Goal: Task Accomplishment & Management: Complete application form

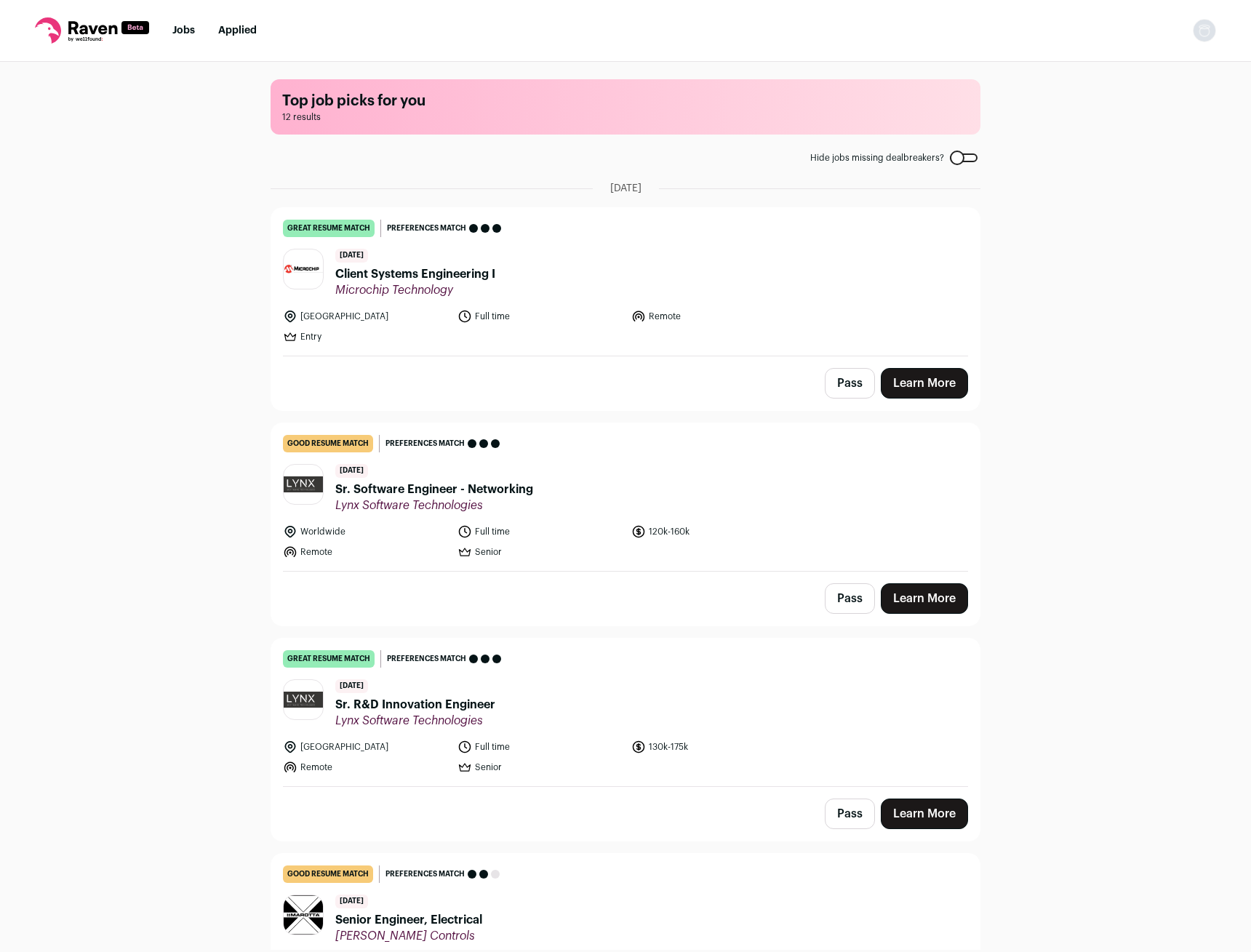
click at [402, 272] on span "Client Systems Engineering I" at bounding box center [415, 274] width 160 height 17
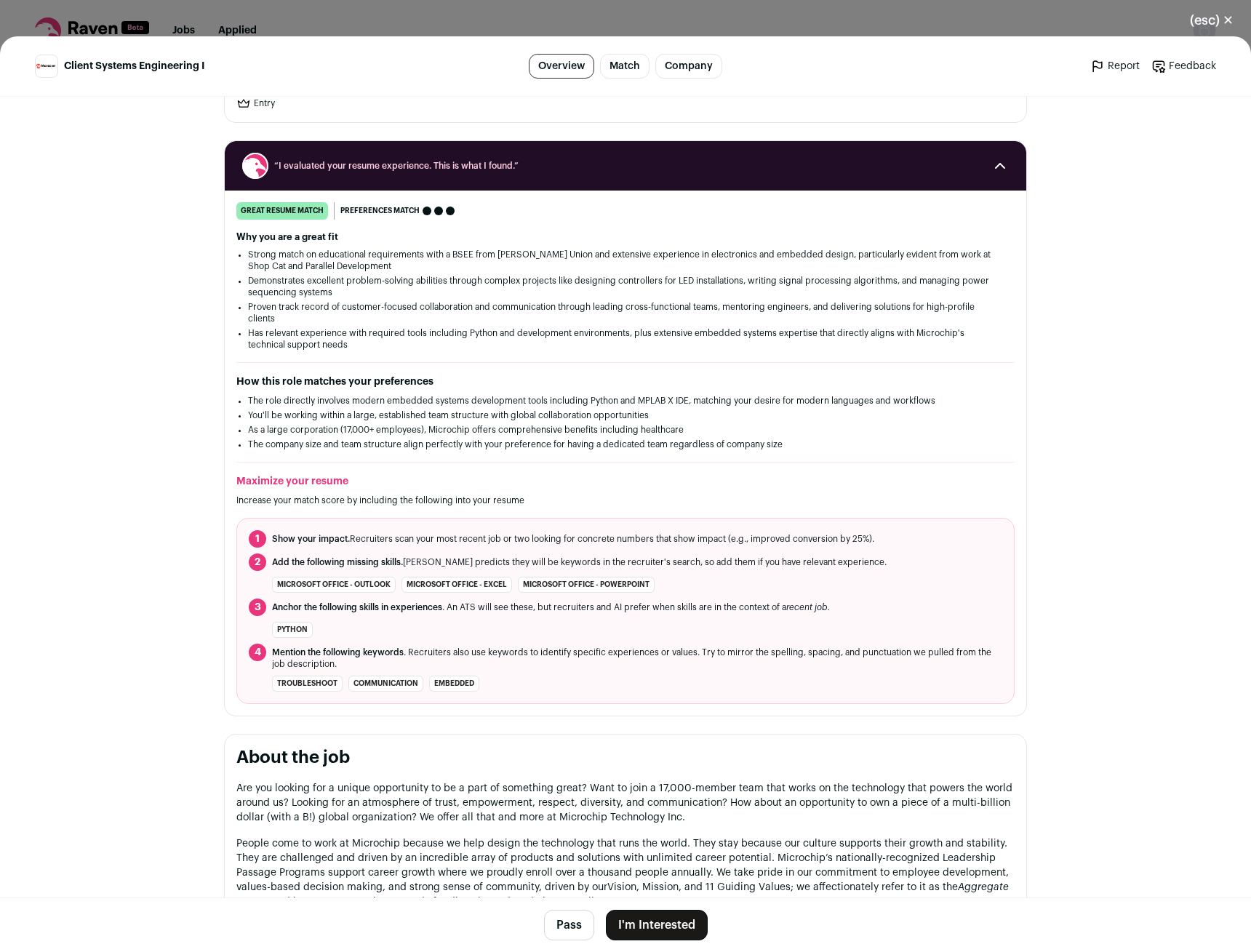
scroll to position [148, 0]
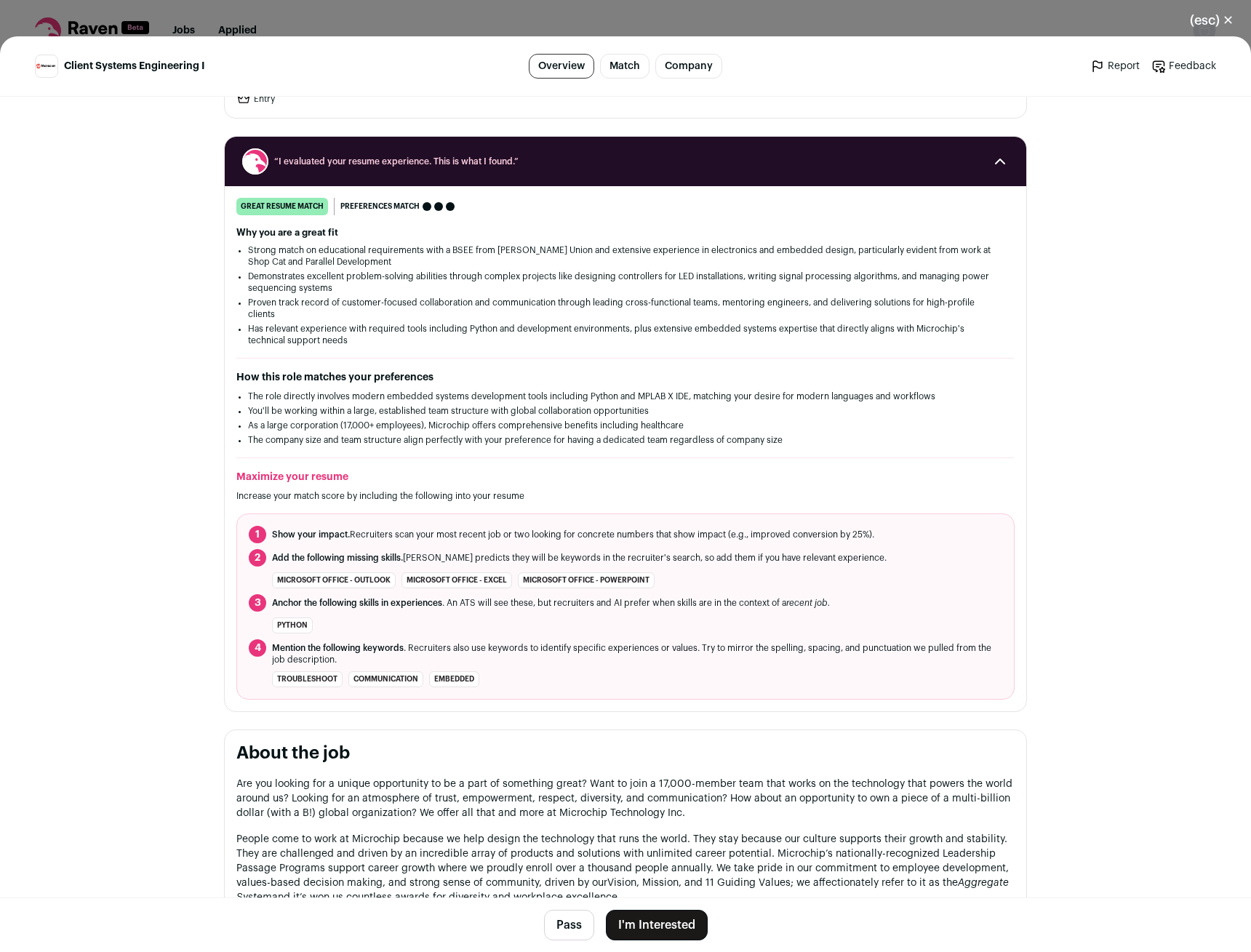
click at [661, 920] on button "I'm Interested" at bounding box center [657, 925] width 102 height 31
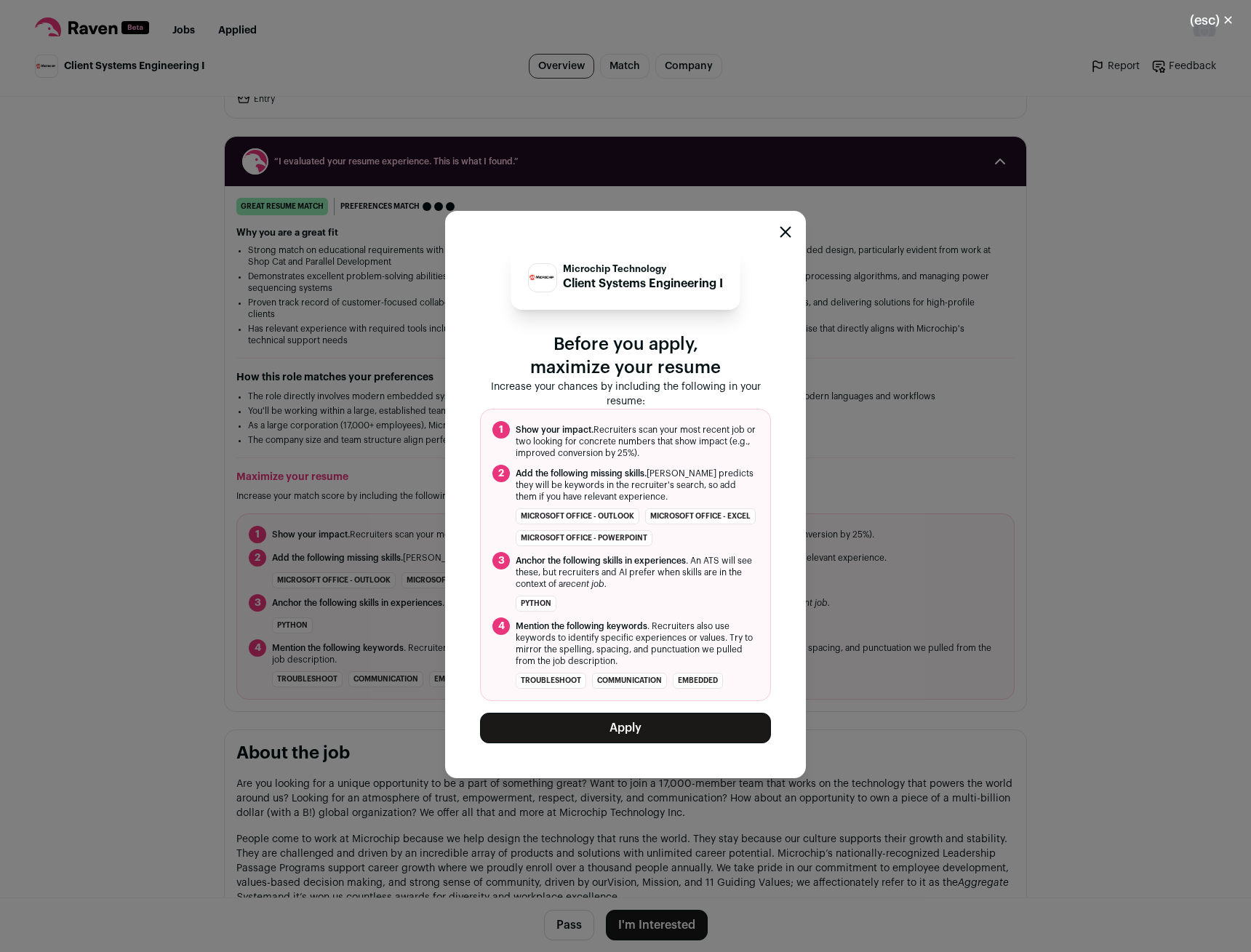
click at [588, 729] on button "Apply" at bounding box center [626, 728] width 291 height 31
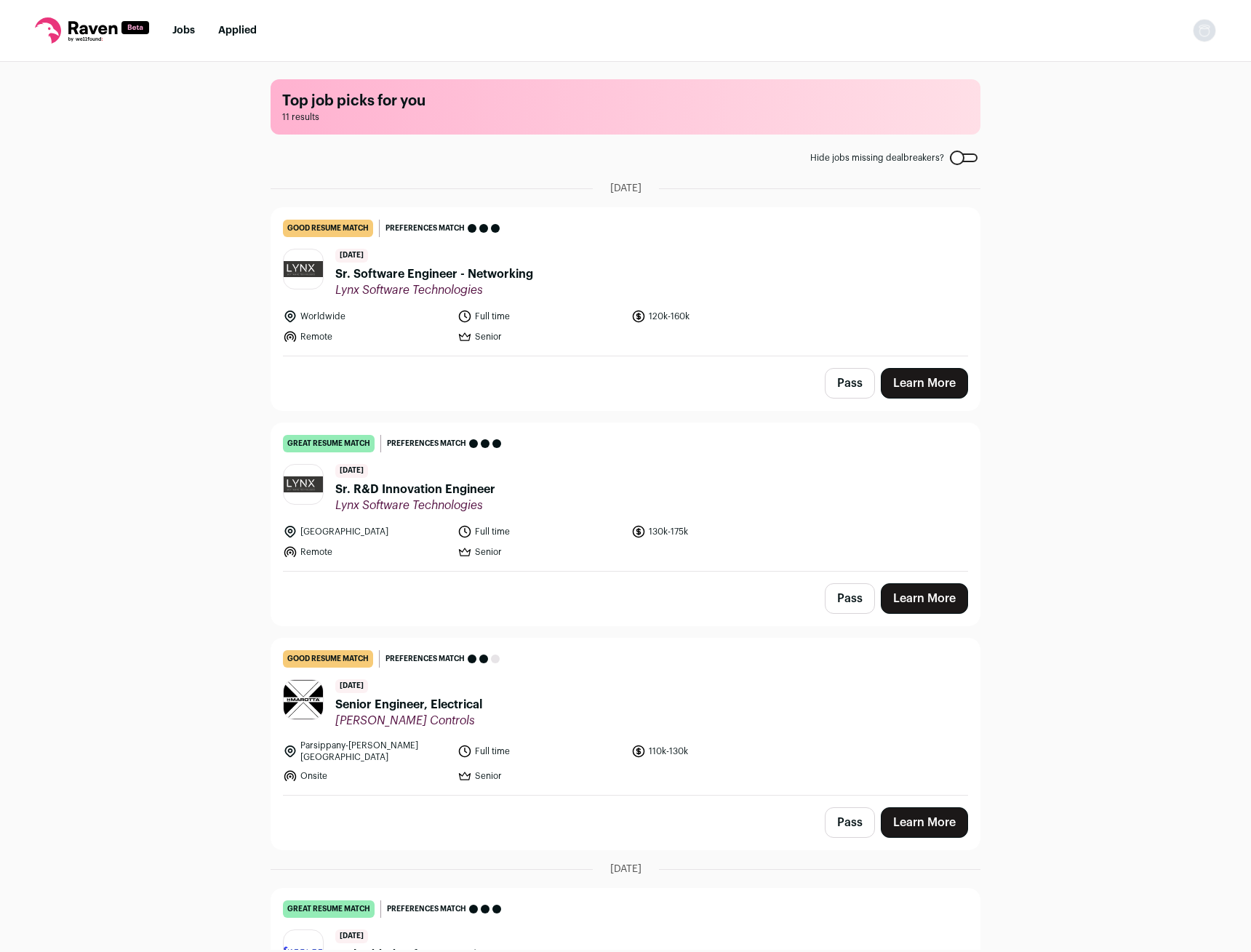
click at [217, 31] on ul "Jobs Applied" at bounding box center [214, 31] width 84 height 15
click at [228, 27] on link "Applied" at bounding box center [237, 30] width 38 height 10
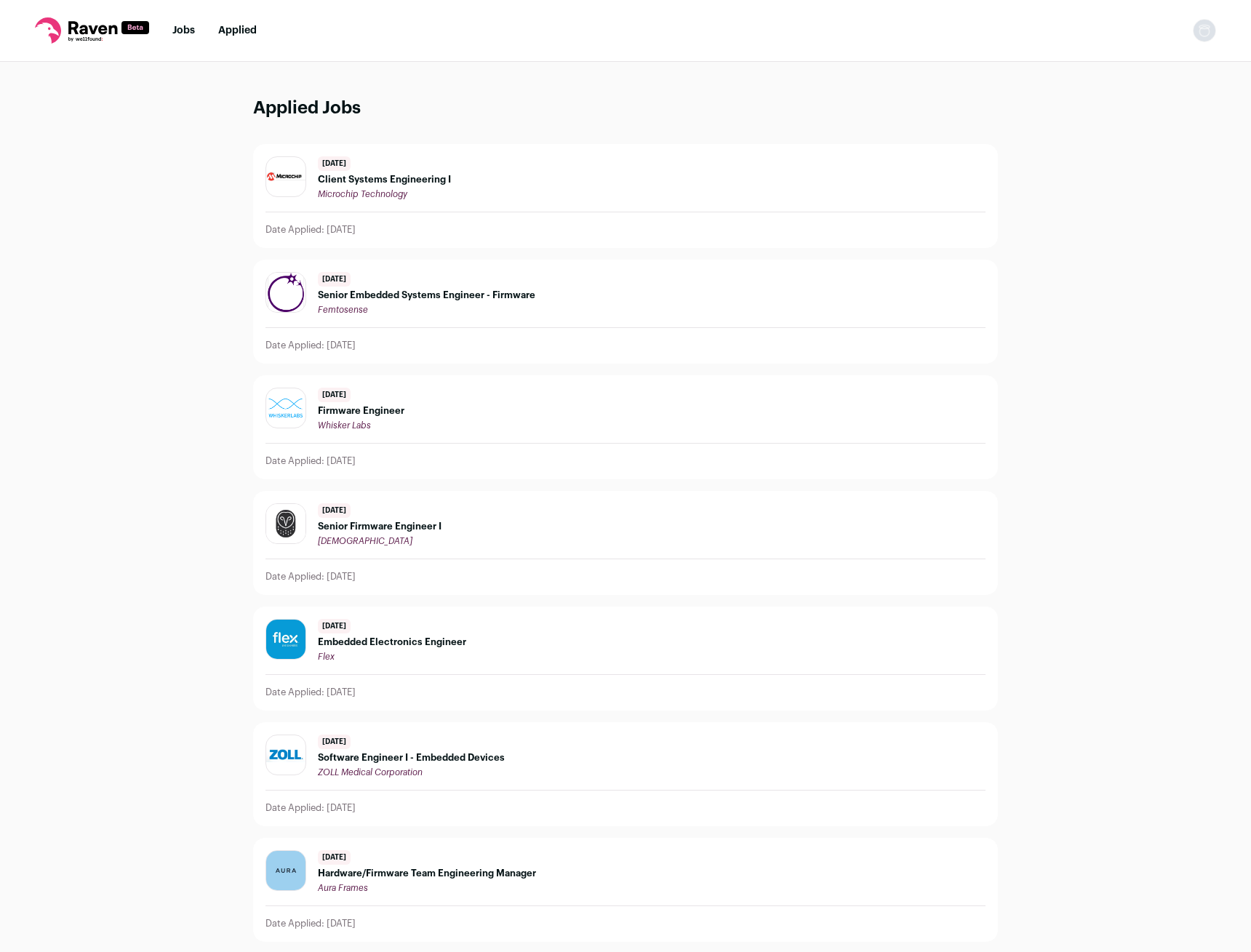
click at [341, 183] on span "Client Systems Engineering I" at bounding box center [385, 179] width 133 height 12
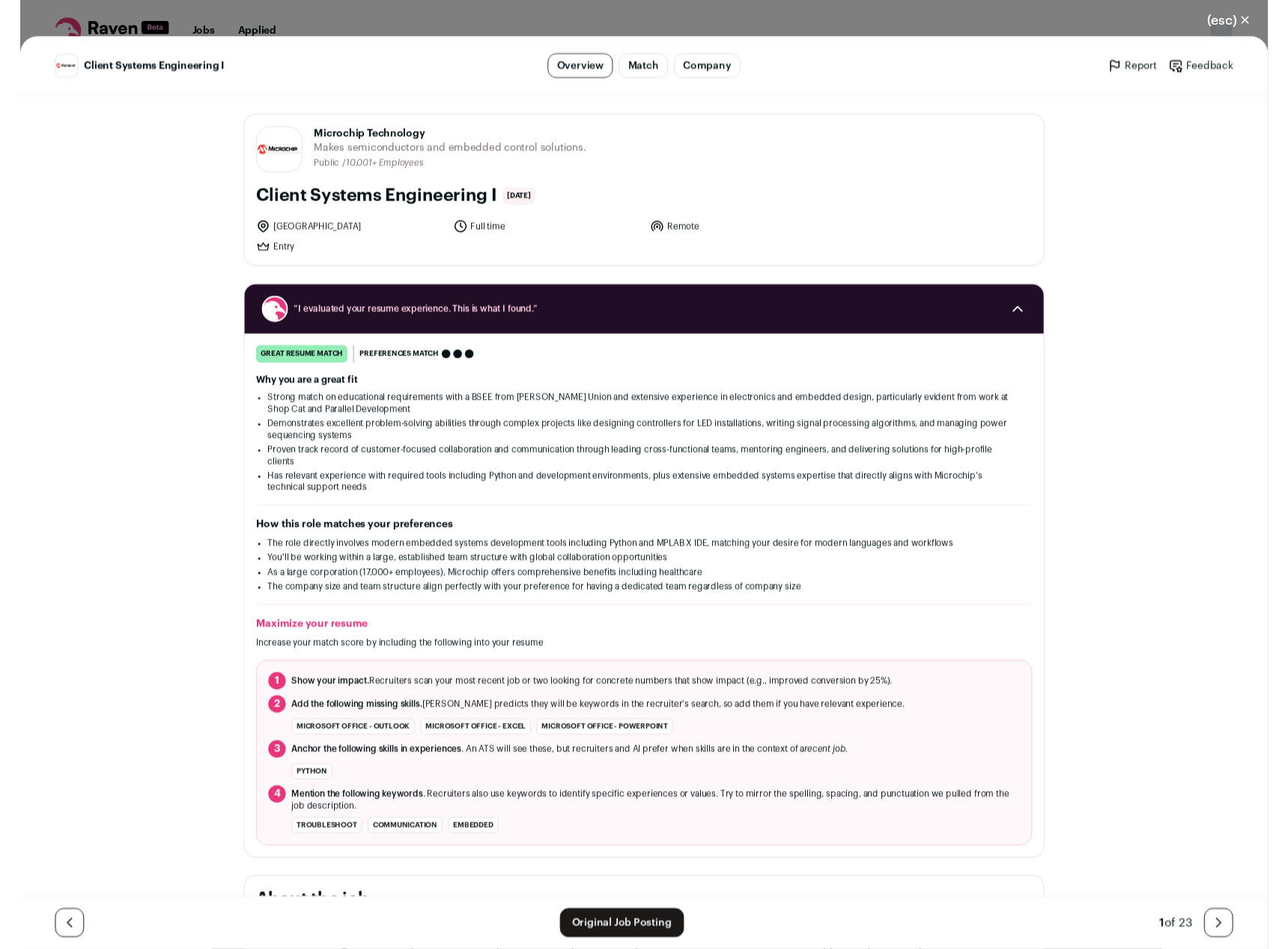
scroll to position [382, 0]
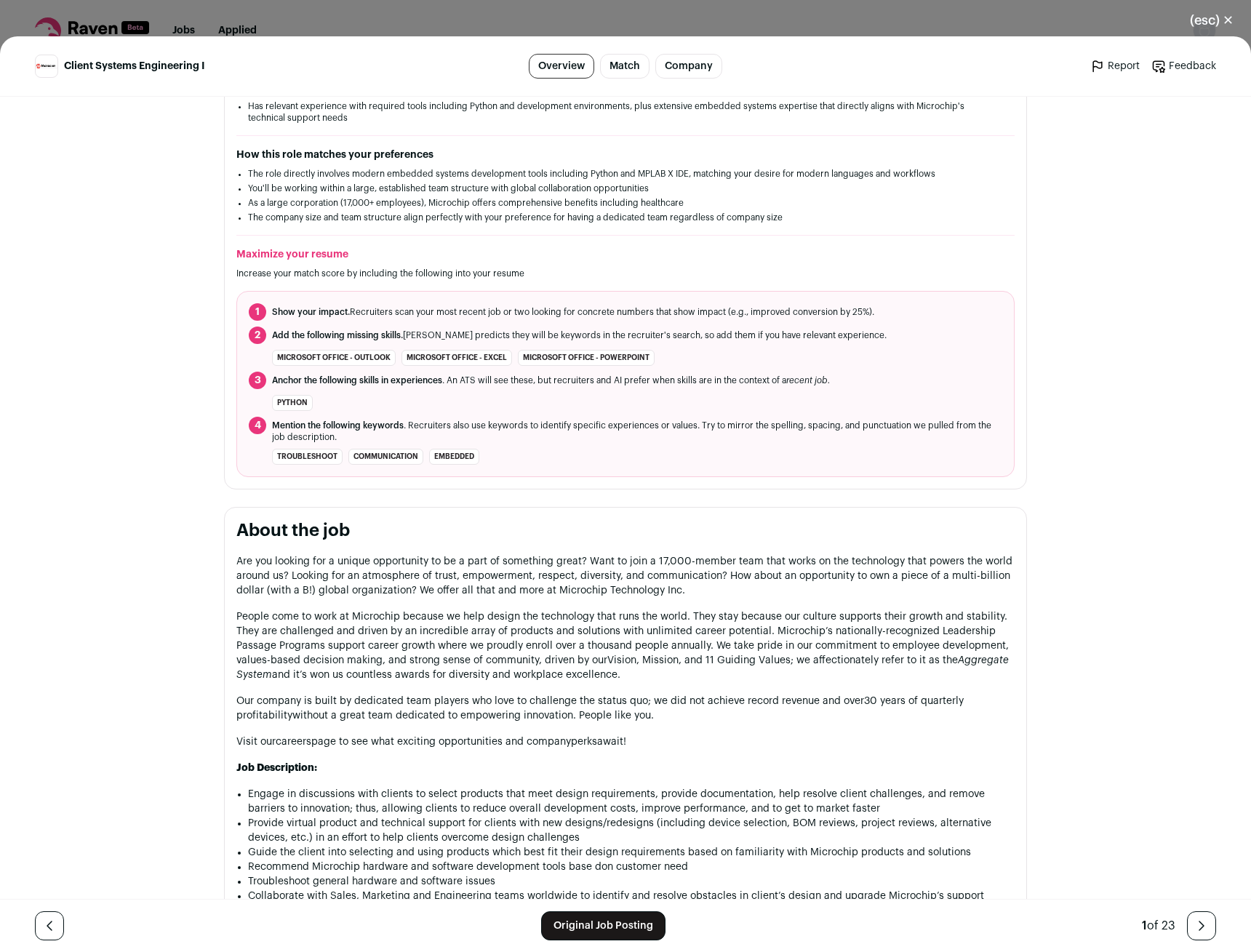
click at [522, 620] on p "People come to work at Microchip because we help design the technology that run…" at bounding box center [626, 646] width 779 height 73
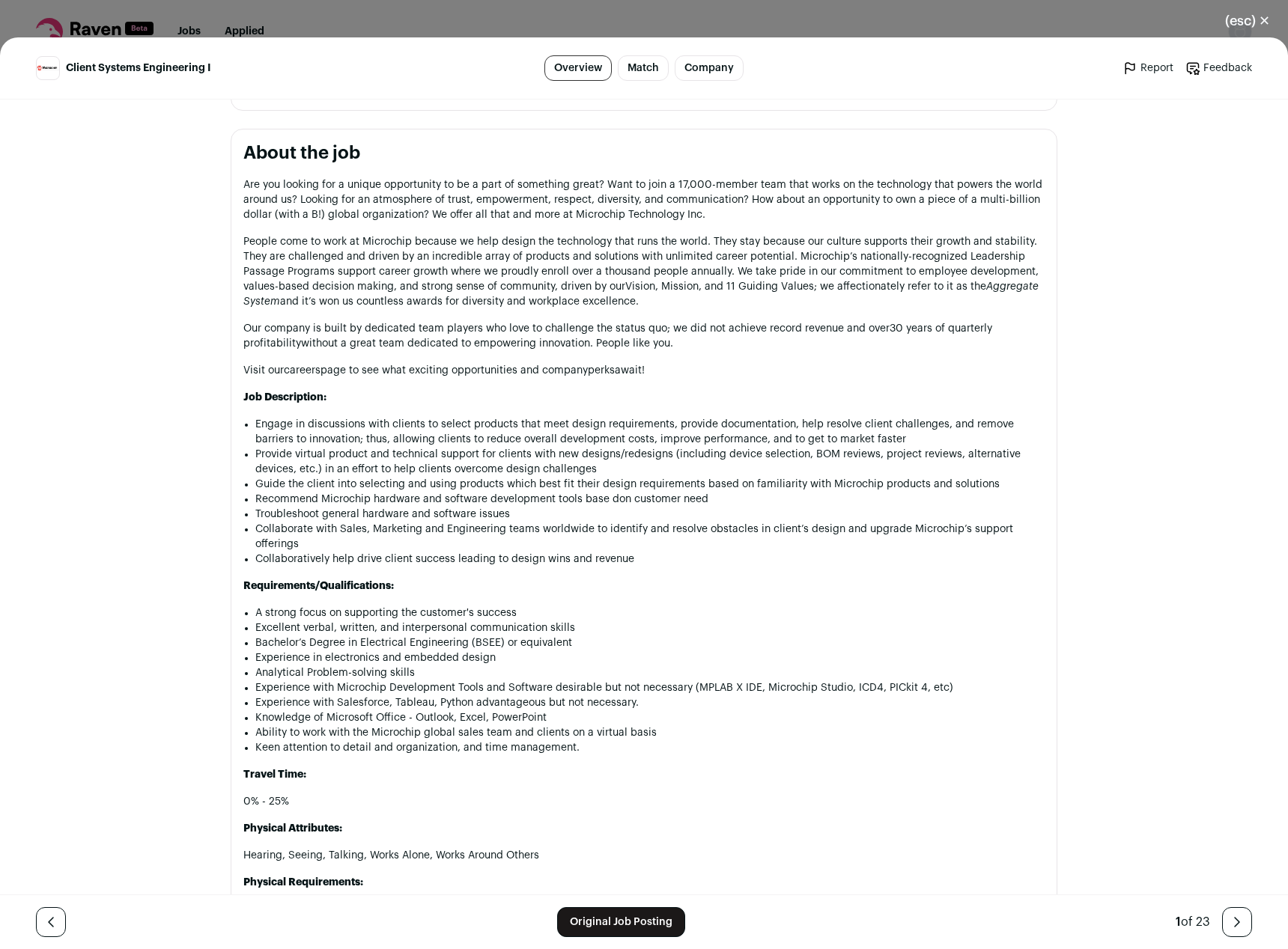
scroll to position [1322, 0]
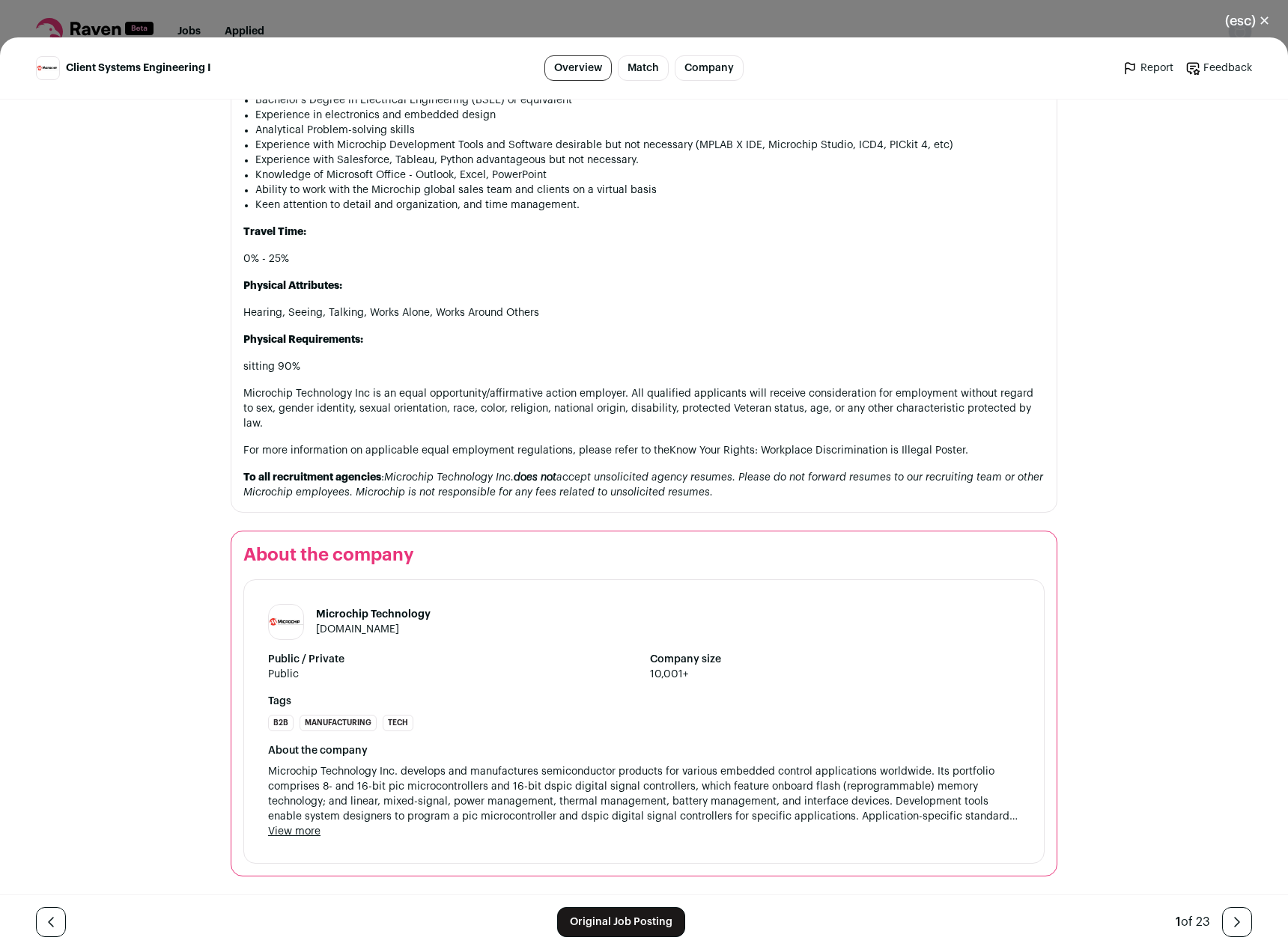
click at [229, 39] on header "Client Systems Engineering I Overview Match Company Report Feedback Report Feed…" at bounding box center [644, 68] width 1288 height 62
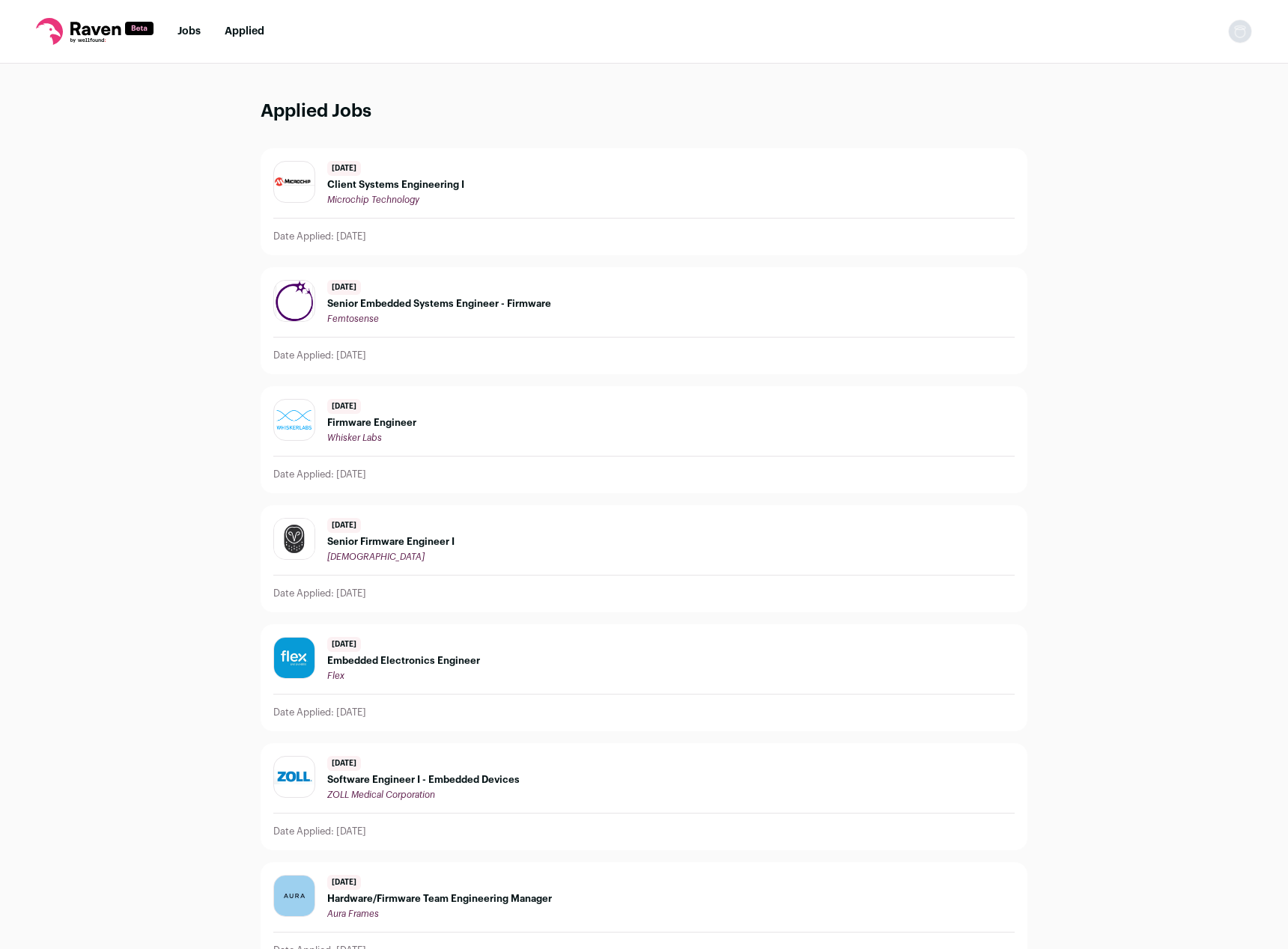
click at [200, 26] on link "Jobs" at bounding box center [189, 31] width 23 height 10
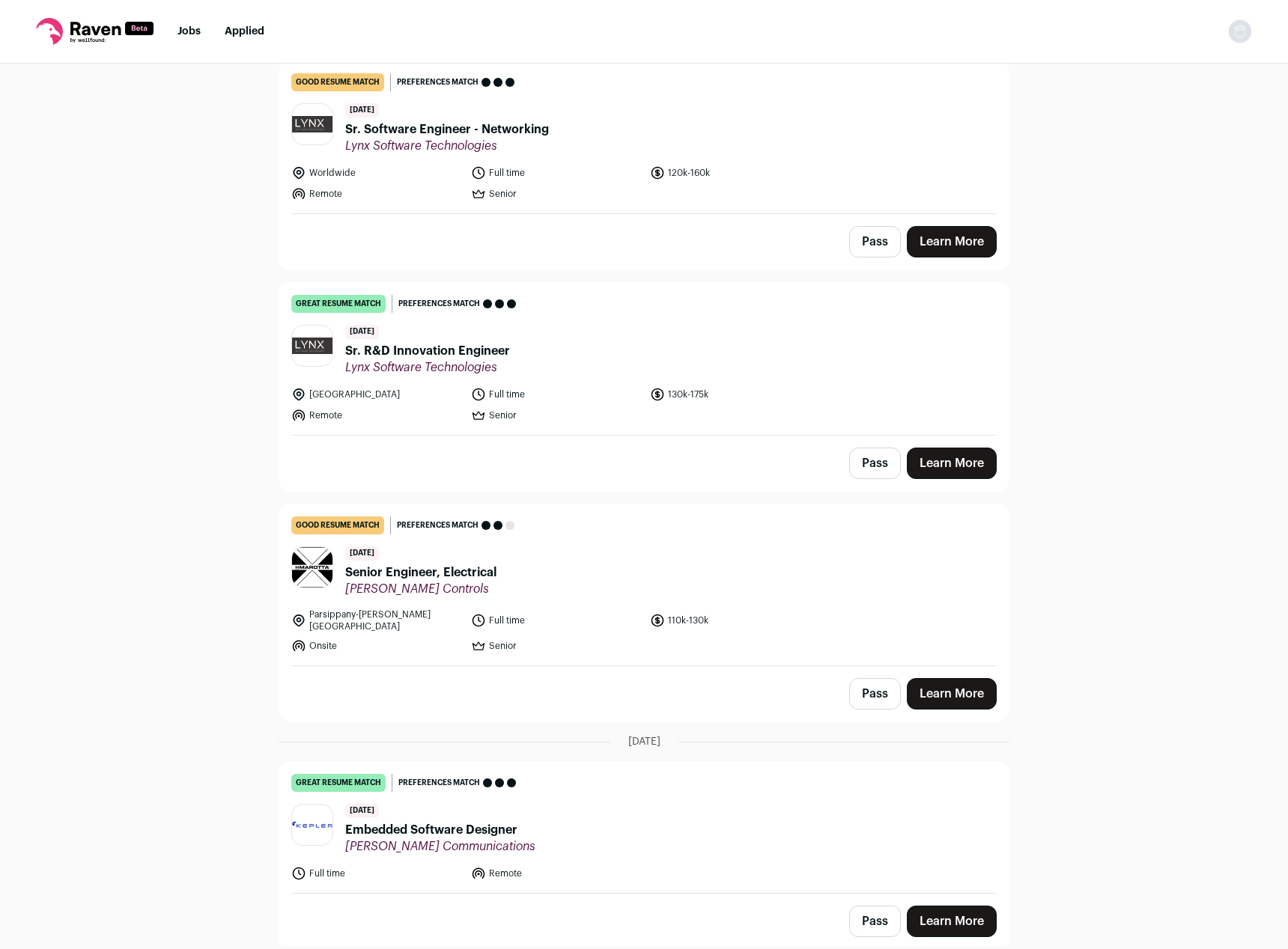
scroll to position [382, 0]
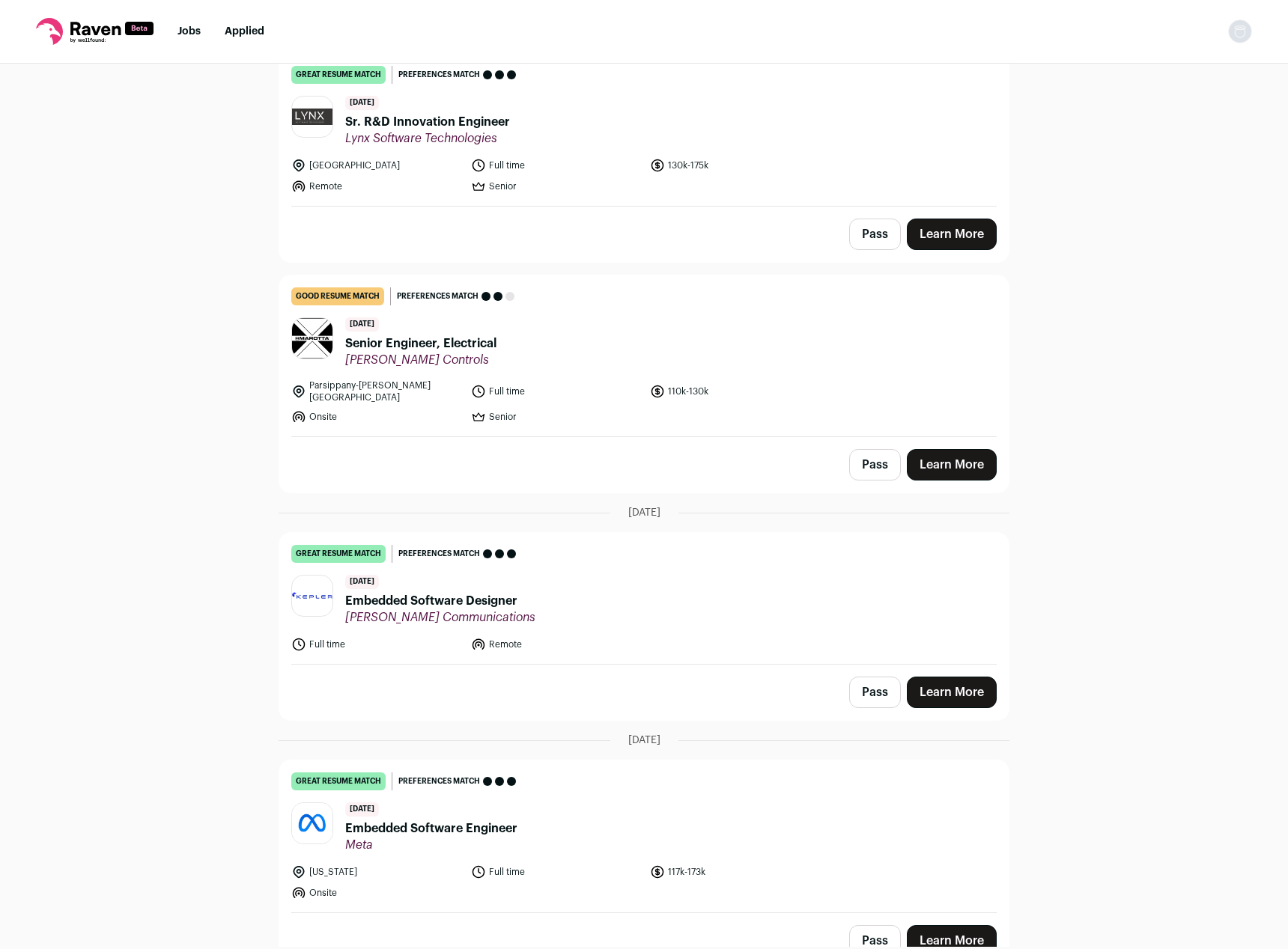
click at [469, 582] on div "[DATE] Embedded Software Designer [PERSON_NAME] Communications" at bounding box center [440, 600] width 190 height 50
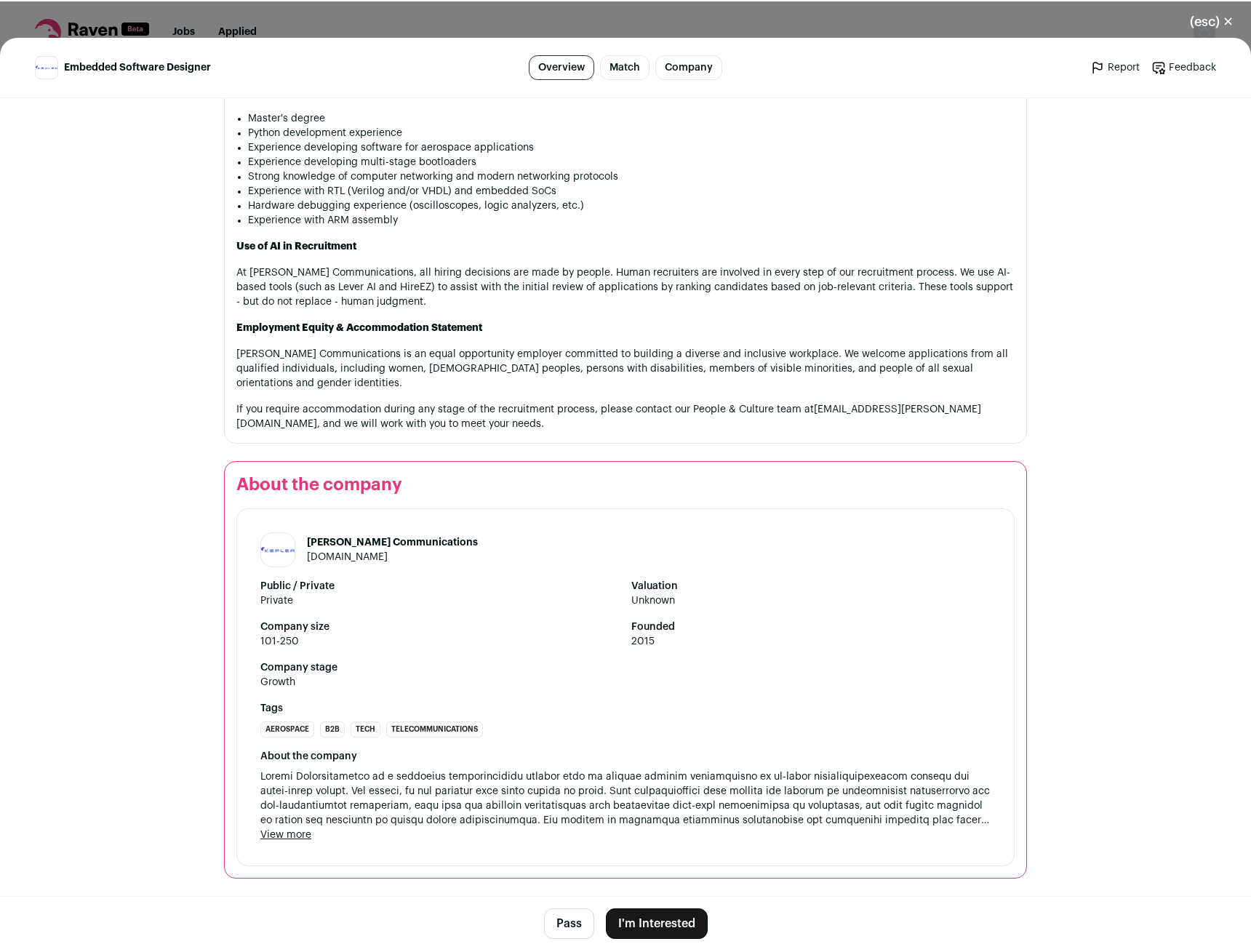
scroll to position [1616, 0]
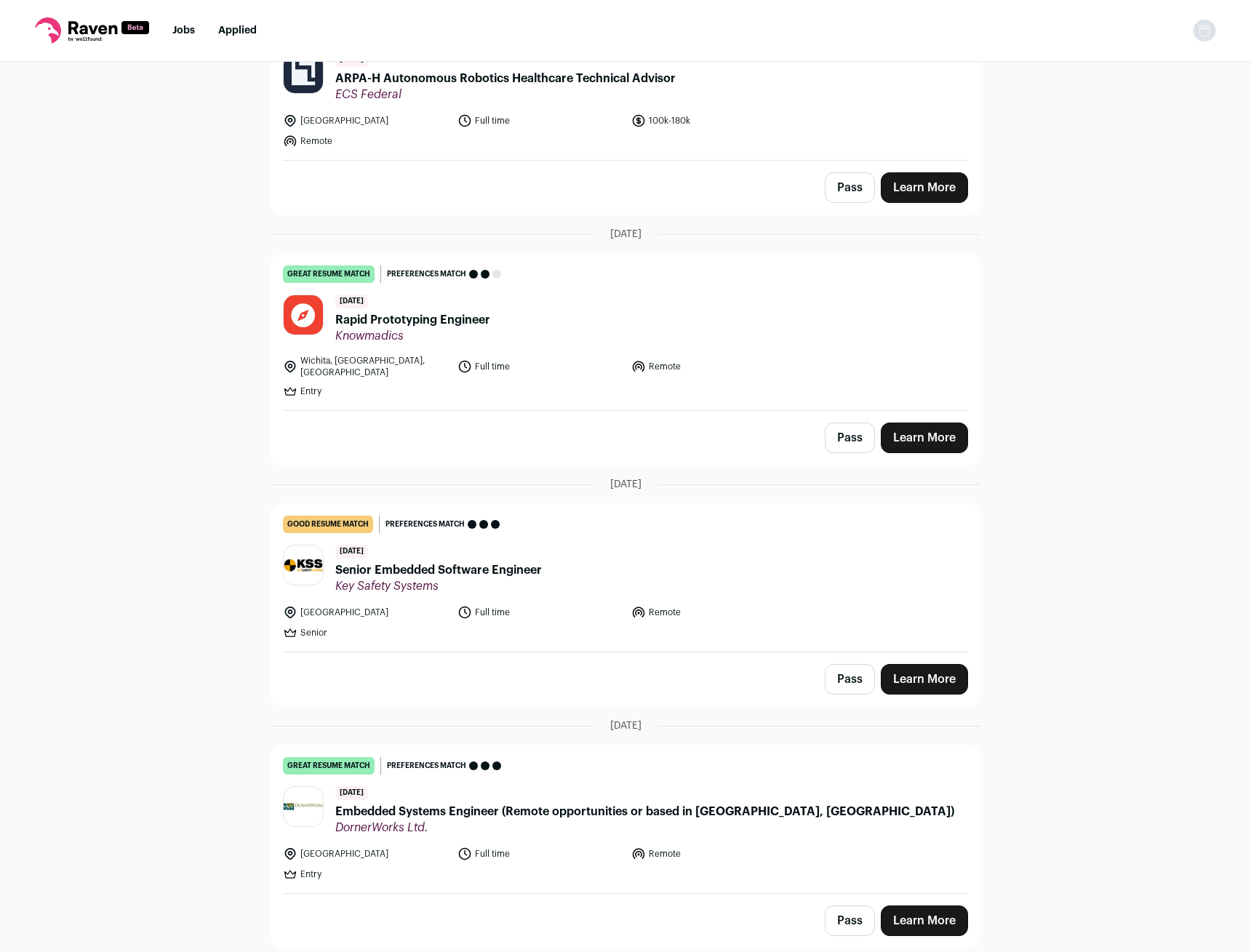
click at [246, 365] on div "Top job picks for you 11 results Hide jobs missing dealbreakers? [DATE] good re…" at bounding box center [626, 506] width 1251 height 888
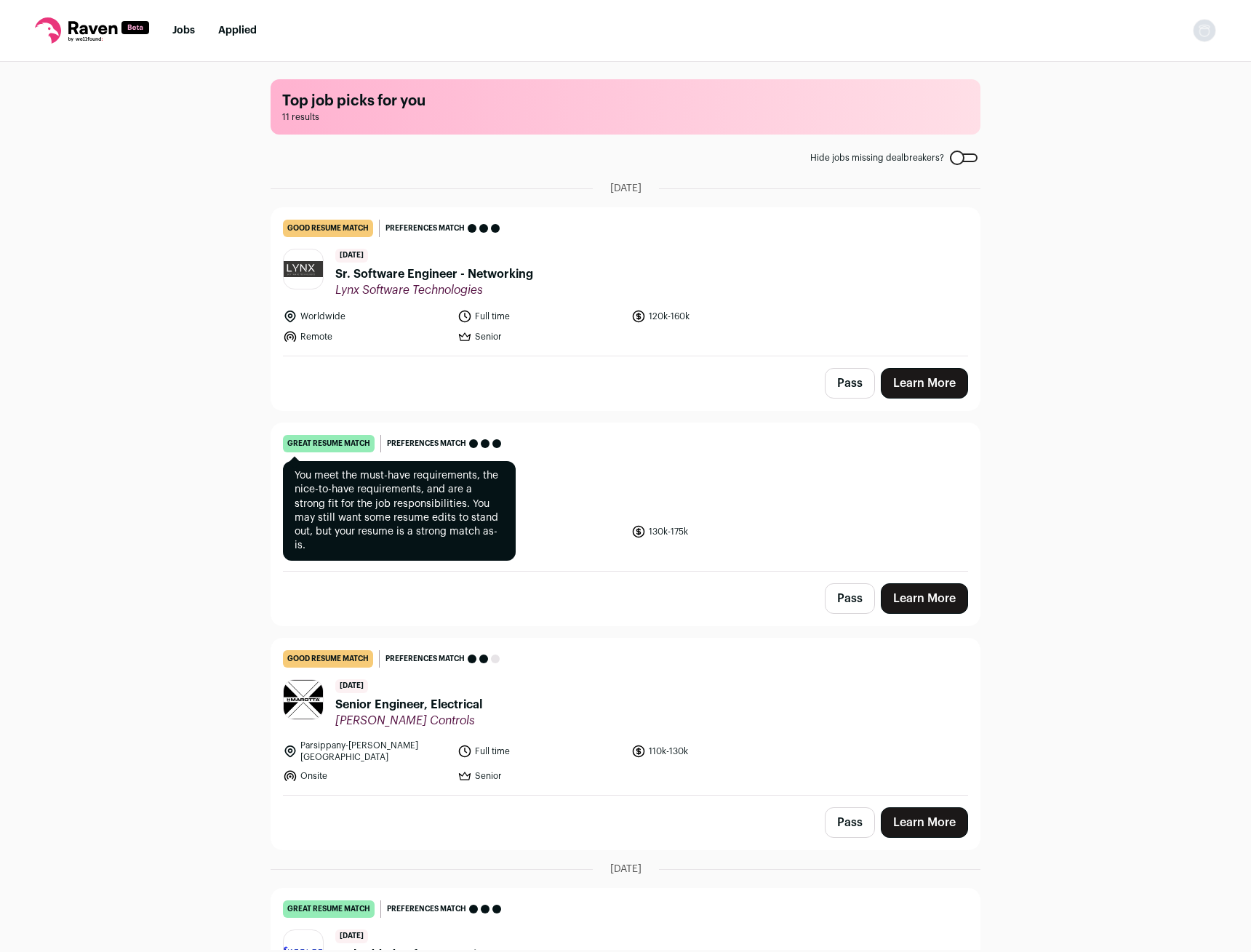
scroll to position [223, 0]
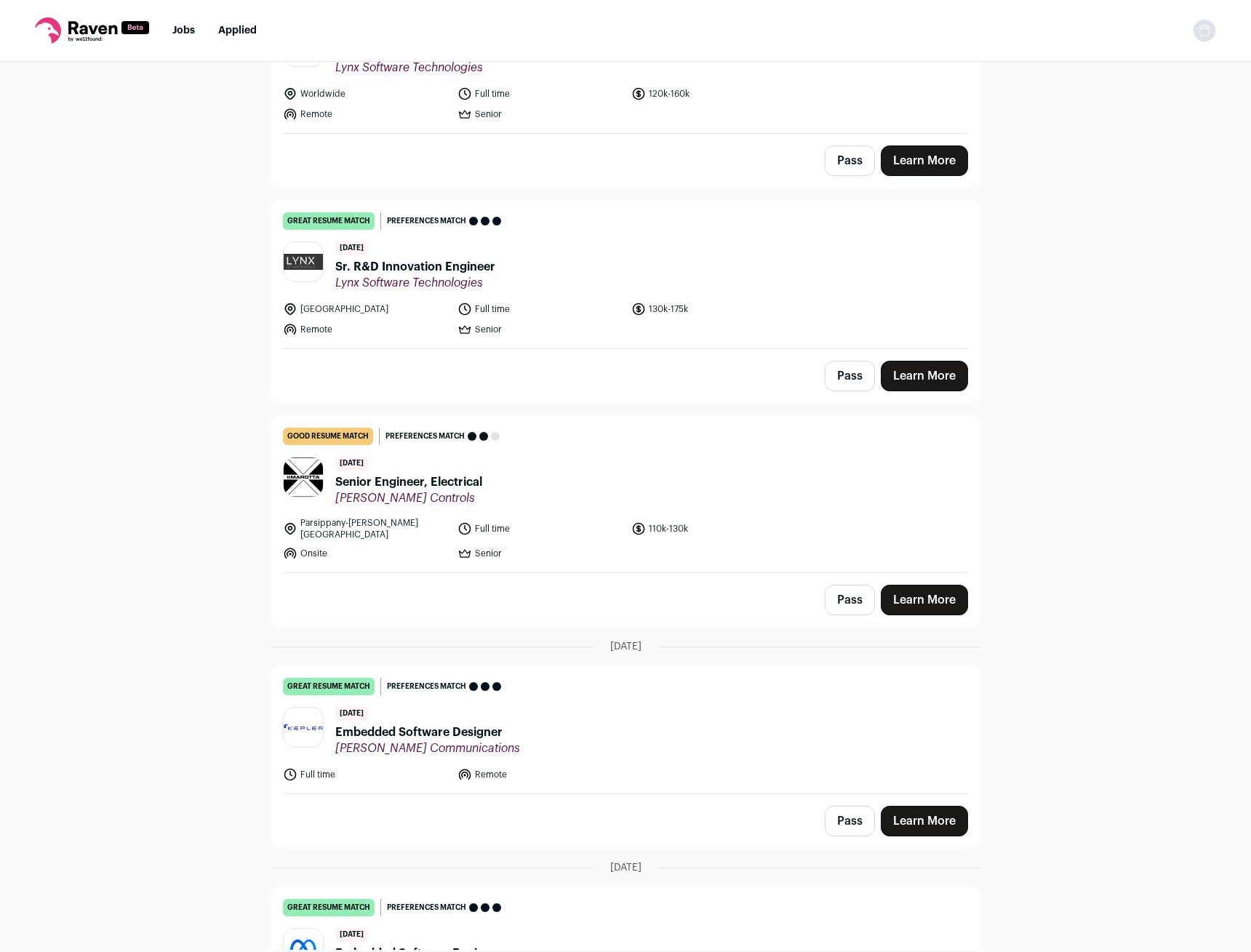
click at [391, 724] on span "Embedded Software Designer" at bounding box center [427, 732] width 184 height 17
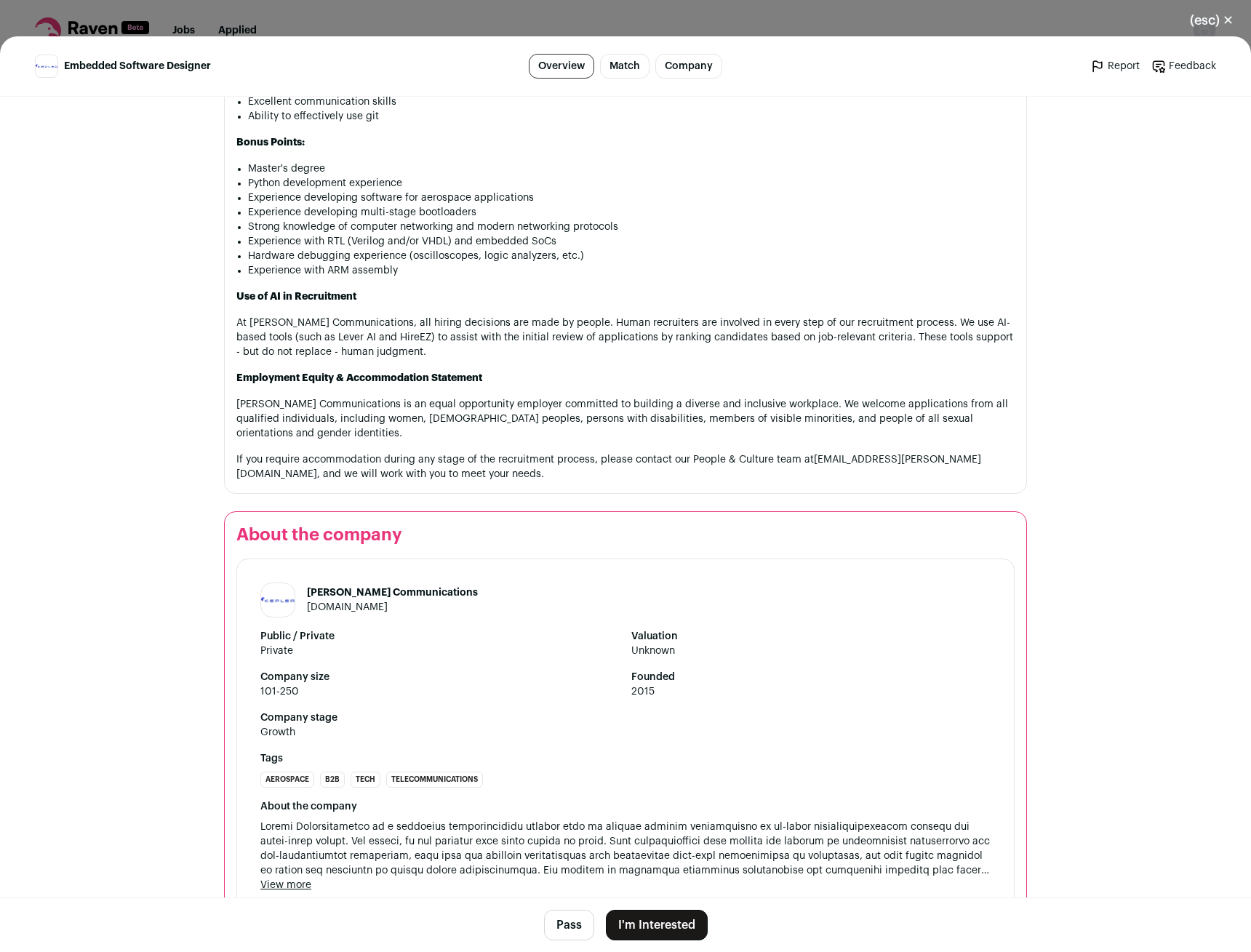
scroll to position [1616, 0]
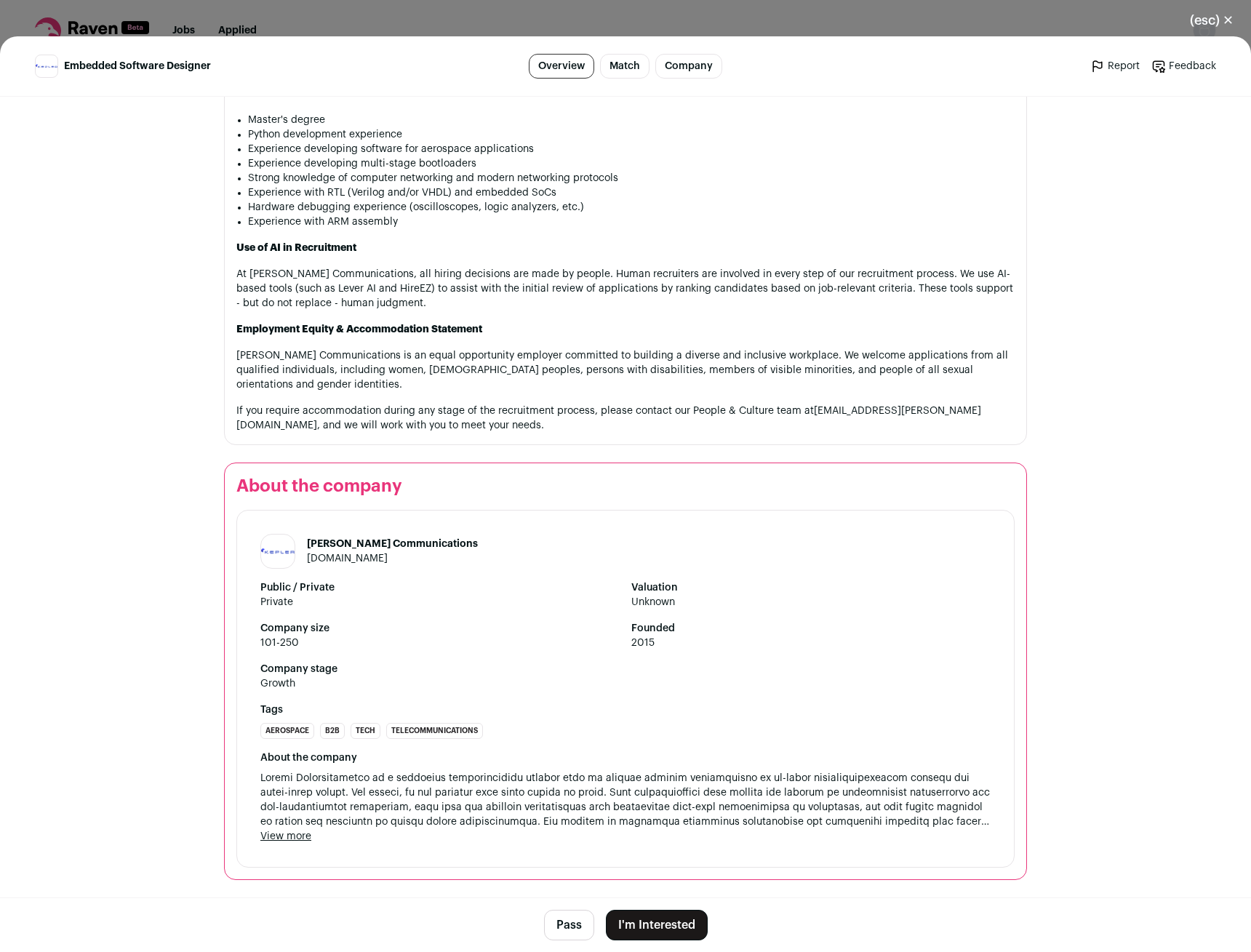
click at [282, 844] on div "[PERSON_NAME] Communications [DOMAIN_NAME] Public / Private Private Valuation U…" at bounding box center [626, 689] width 779 height 358
click at [286, 841] on button "View more" at bounding box center [286, 836] width 51 height 15
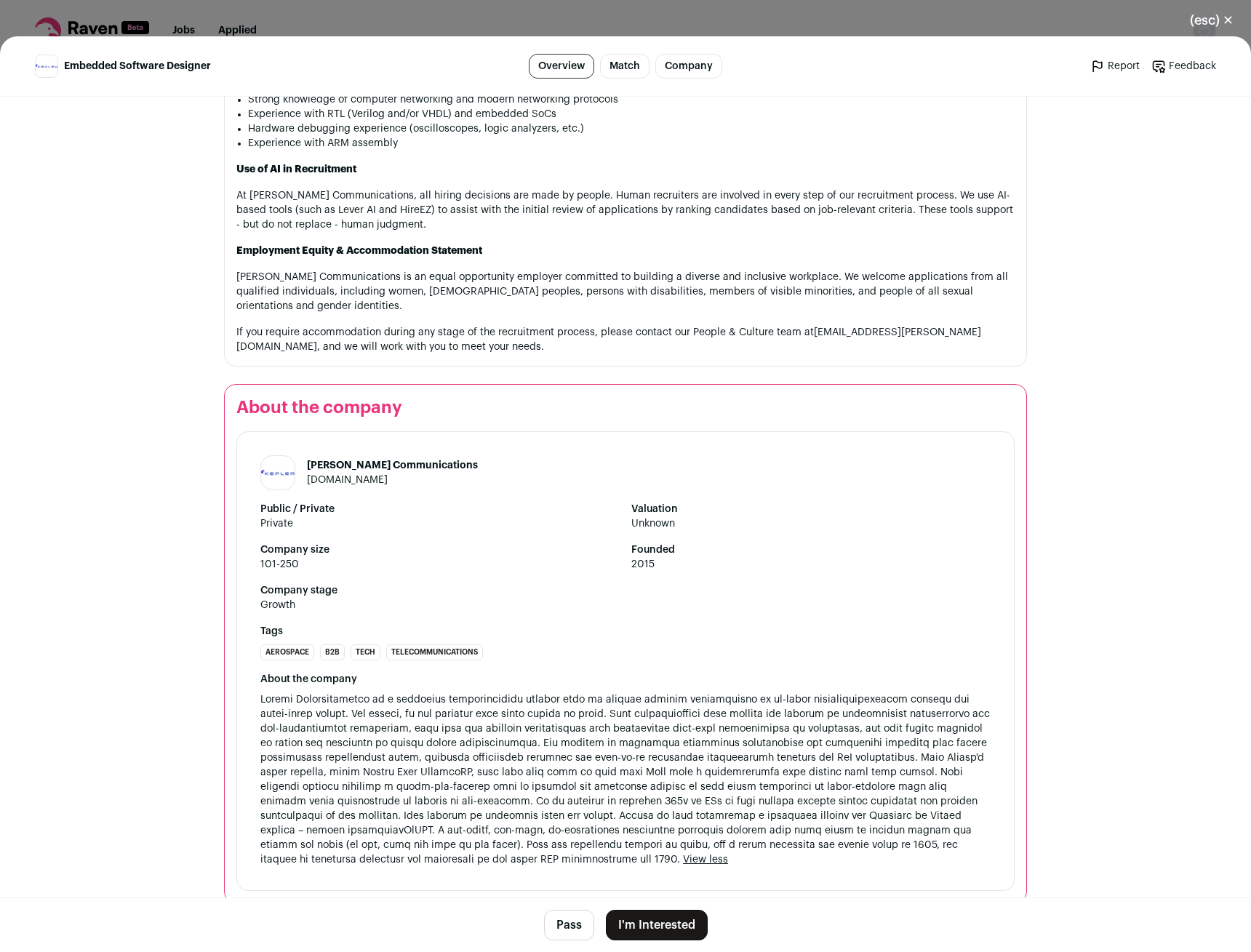
scroll to position [1703, 0]
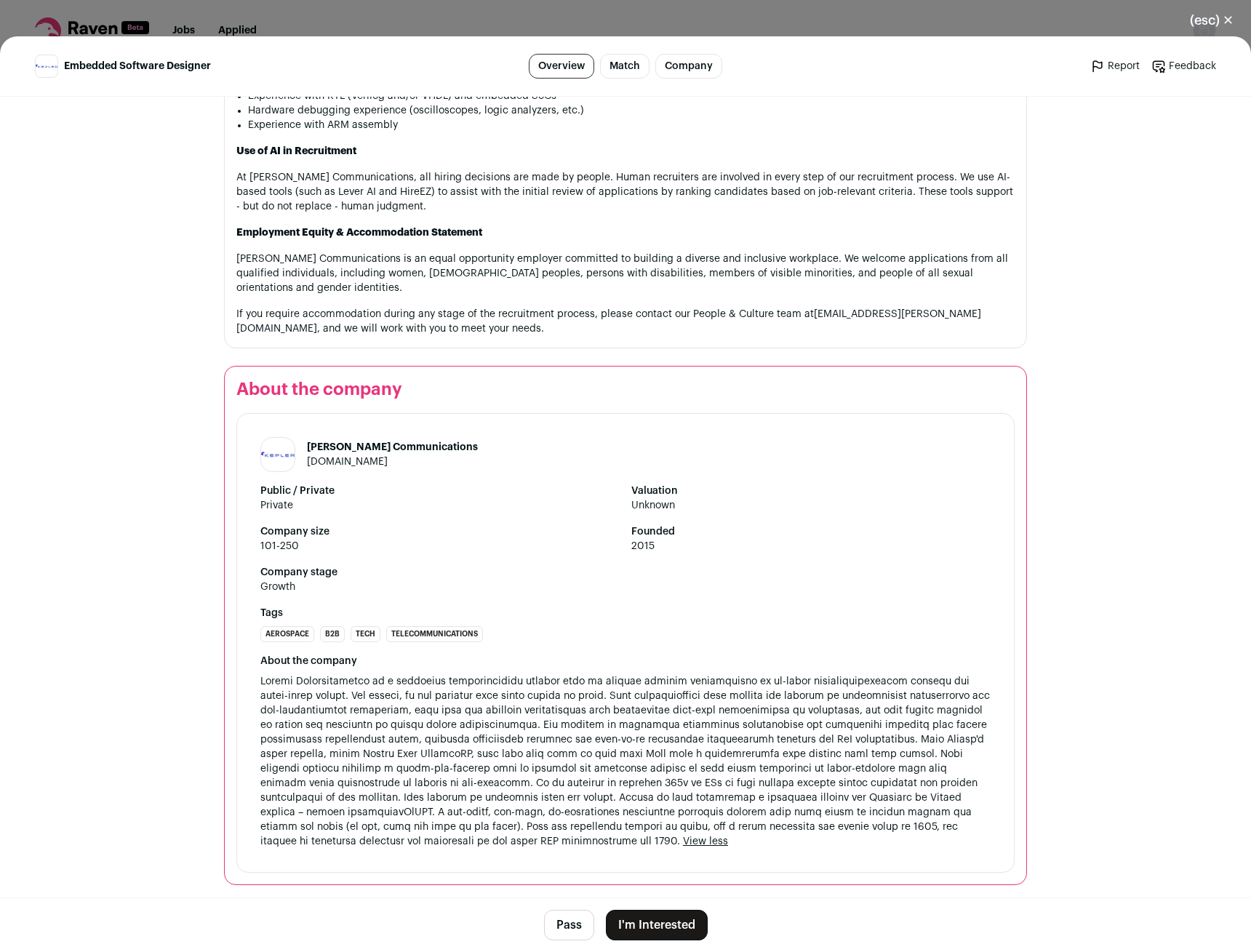
click at [663, 921] on button "I'm Interested" at bounding box center [657, 925] width 102 height 31
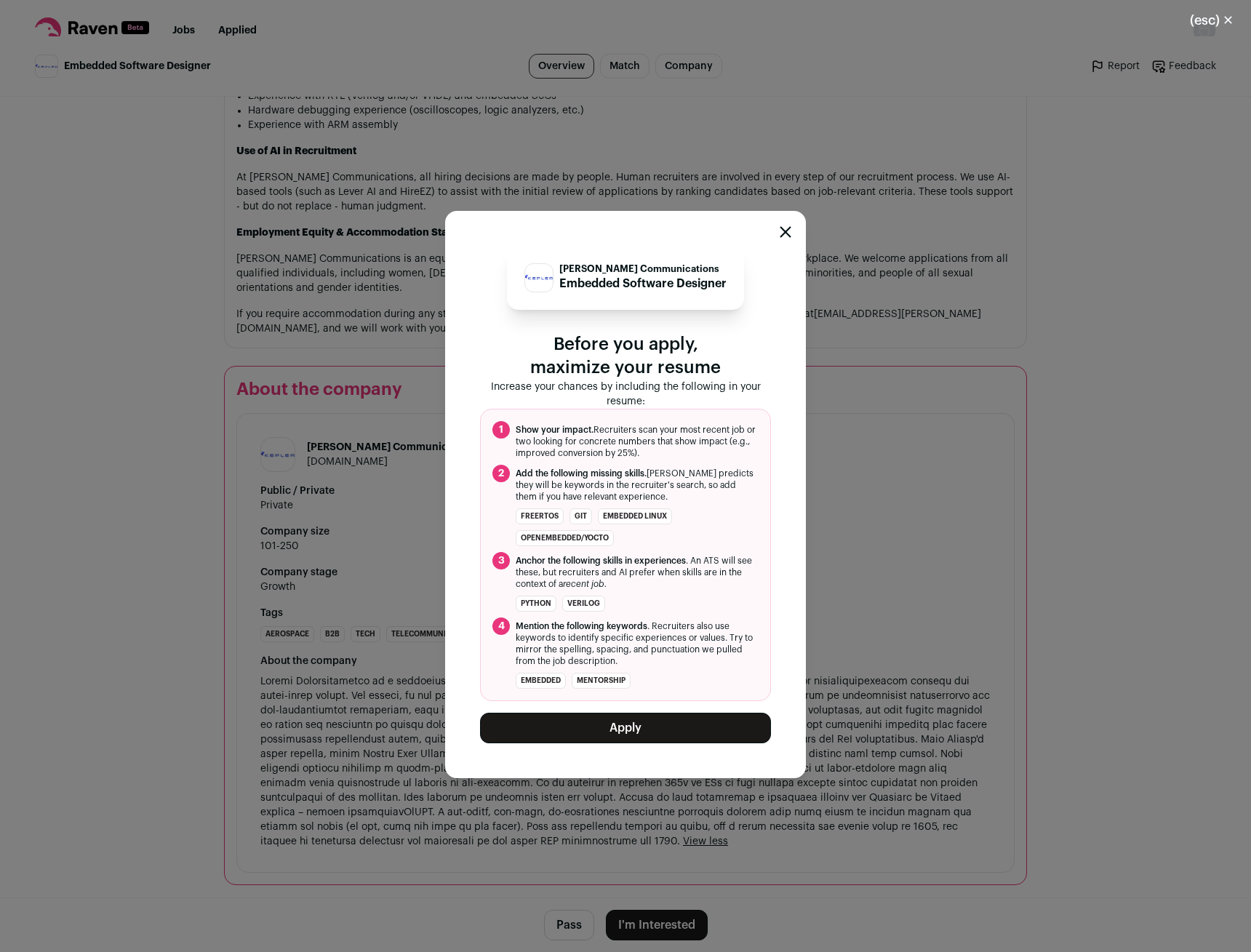
click at [577, 730] on button "Apply" at bounding box center [626, 728] width 291 height 31
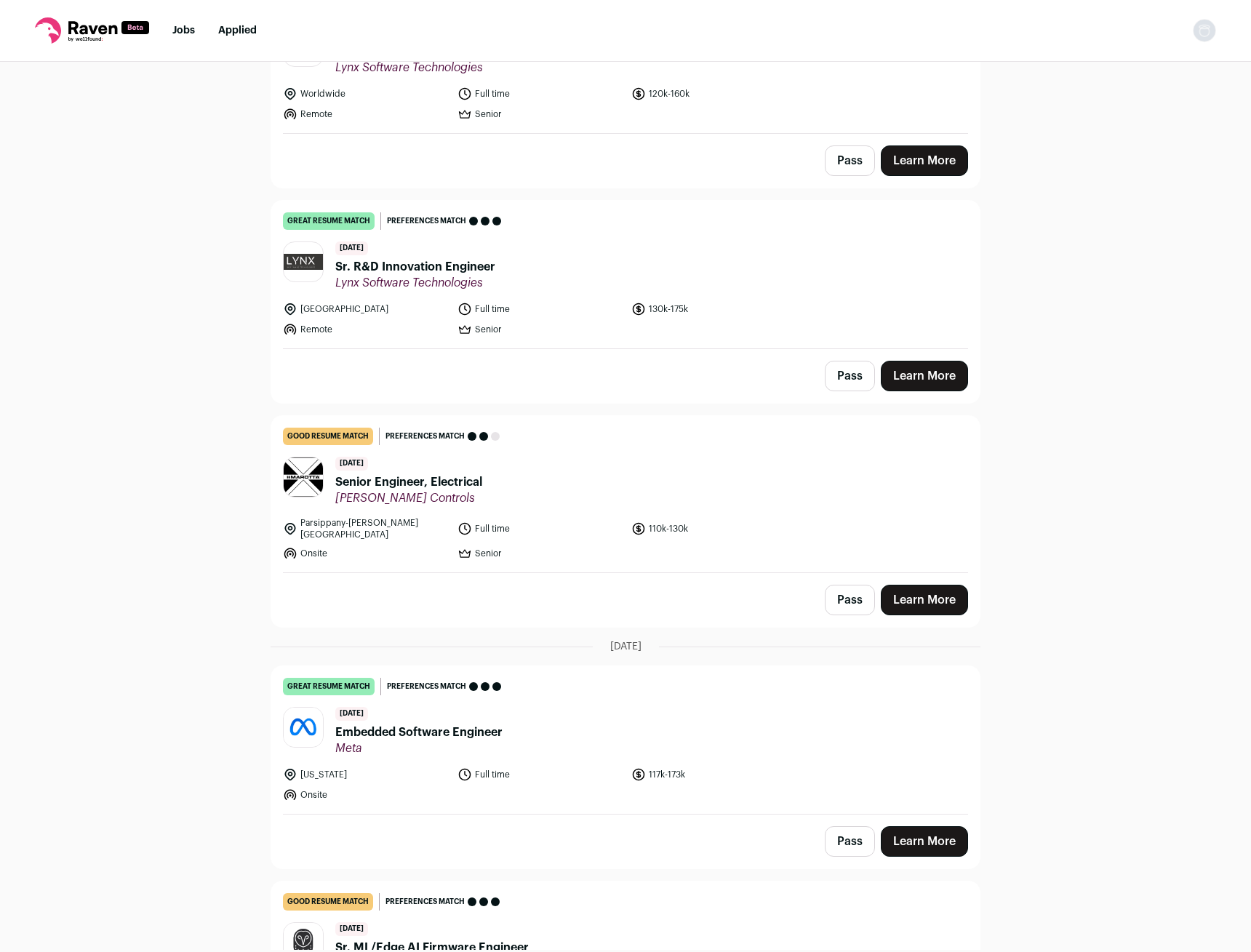
click at [223, 36] on li "Applied" at bounding box center [237, 31] width 38 height 15
click at [246, 27] on link "Applied" at bounding box center [237, 30] width 38 height 10
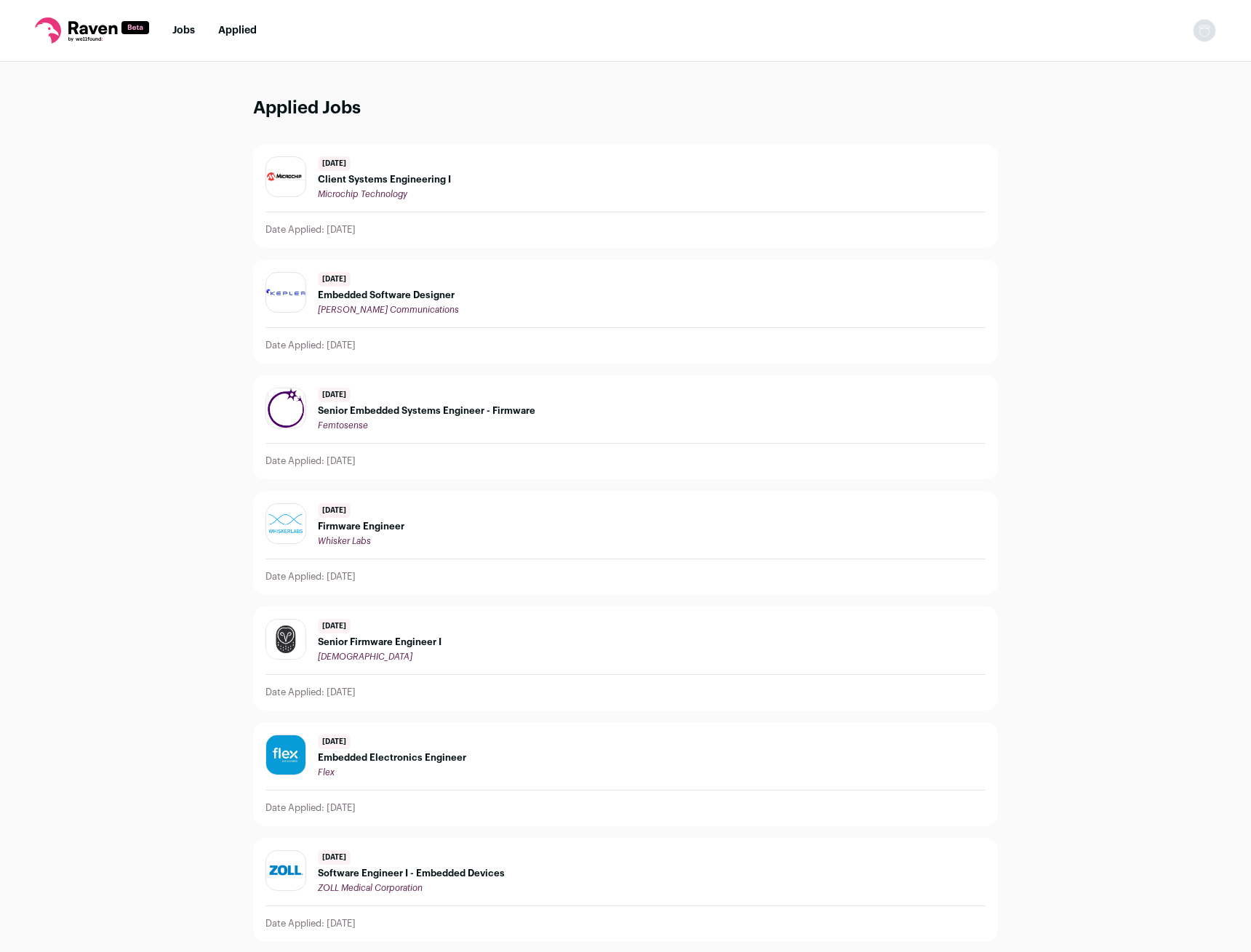
click at [382, 300] on span "Embedded Software Designer" at bounding box center [388, 295] width 141 height 12
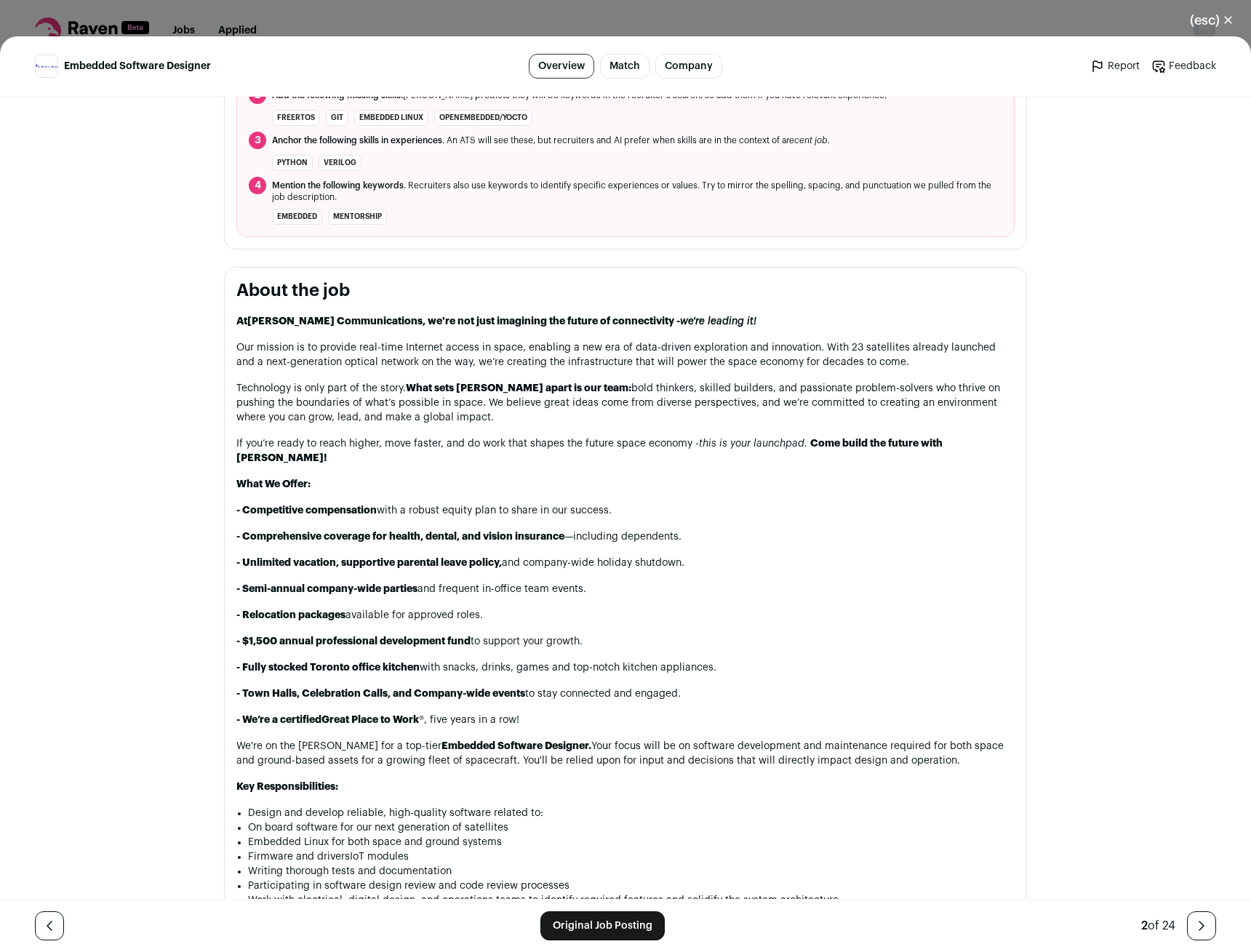
scroll to position [873, 0]
